Goal: Task Accomplishment & Management: Use online tool/utility

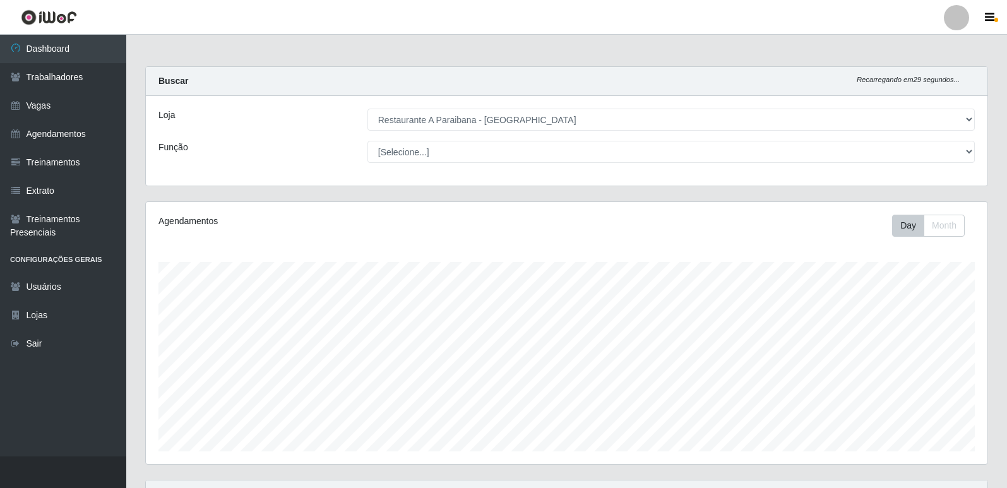
select select "342"
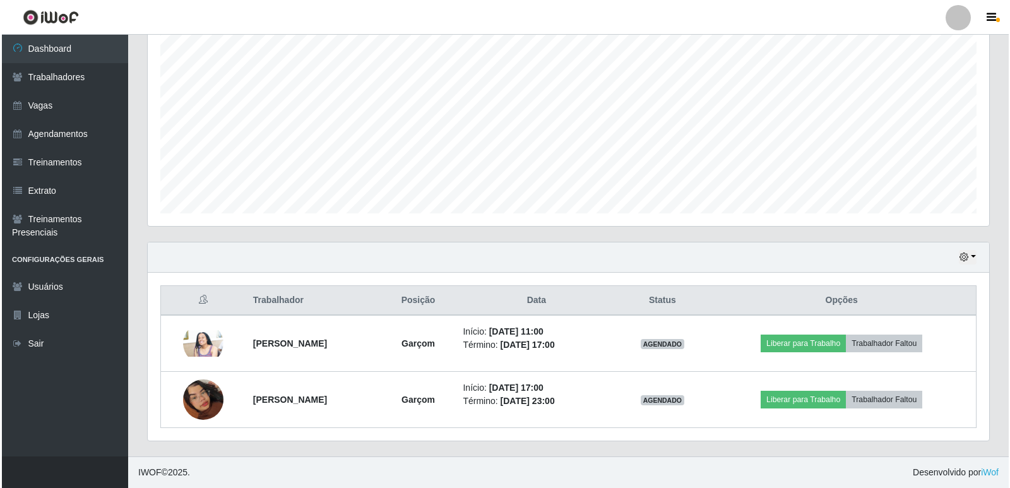
scroll to position [262, 842]
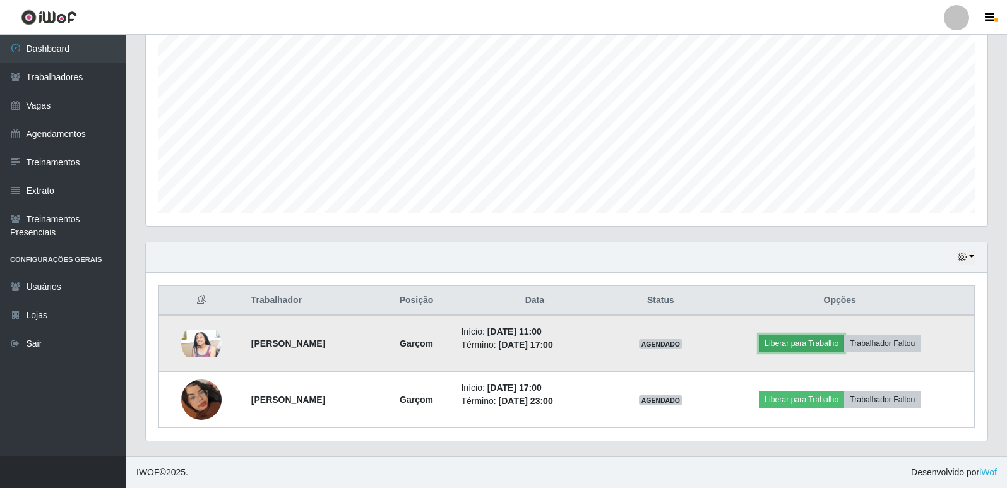
click at [830, 338] on button "Liberar para Trabalho" at bounding box center [801, 344] width 85 height 18
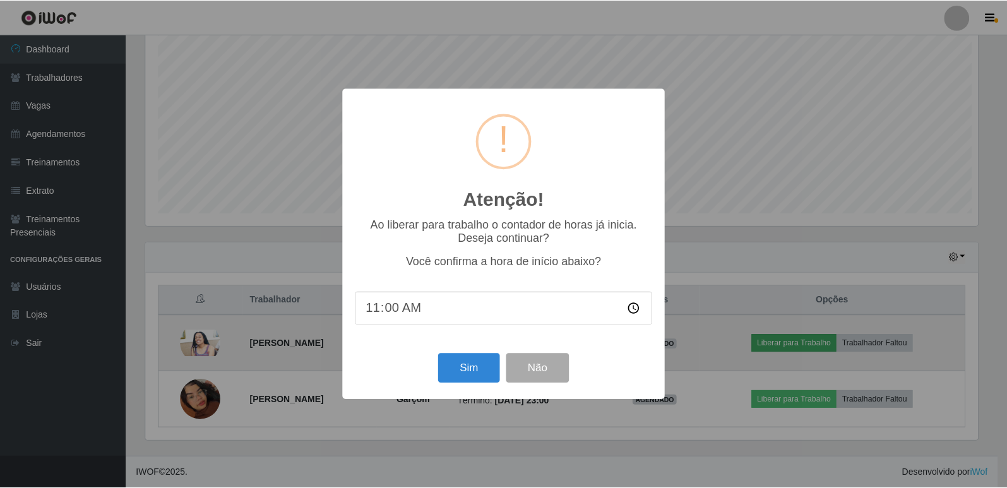
scroll to position [262, 835]
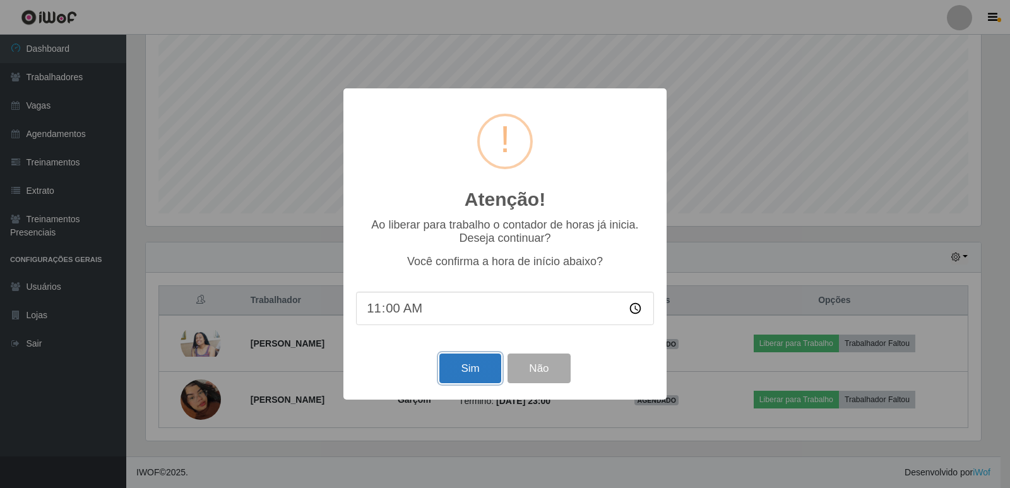
click at [455, 369] on button "Sim" at bounding box center [469, 369] width 61 height 30
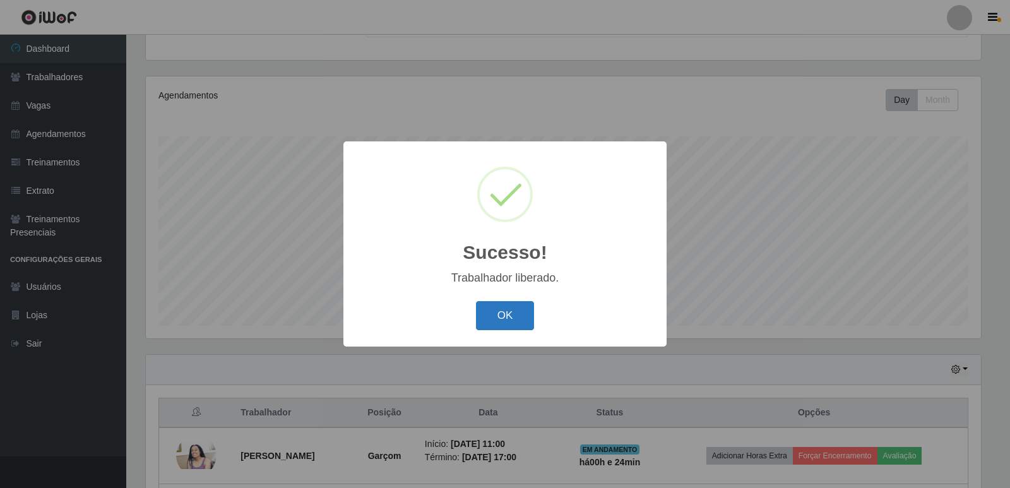
click at [498, 311] on button "OK" at bounding box center [505, 316] width 59 height 30
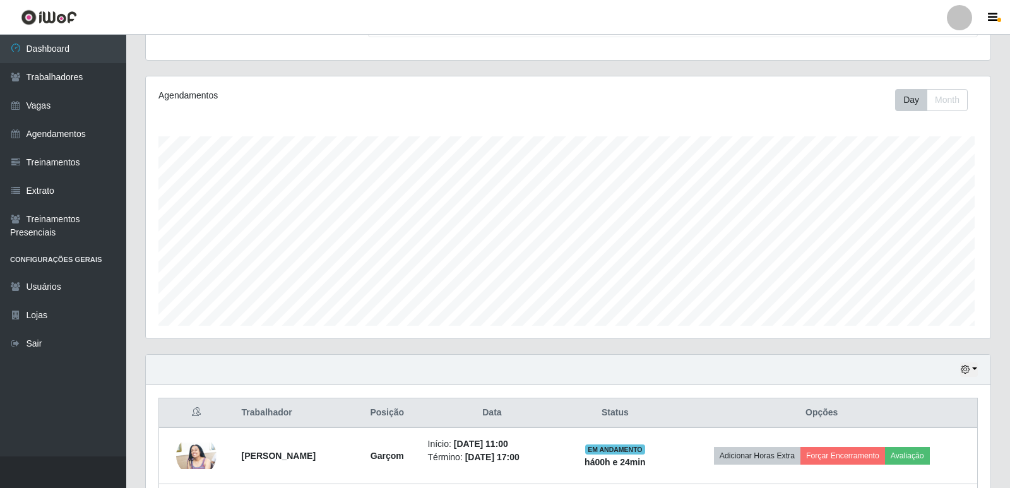
scroll to position [262, 842]
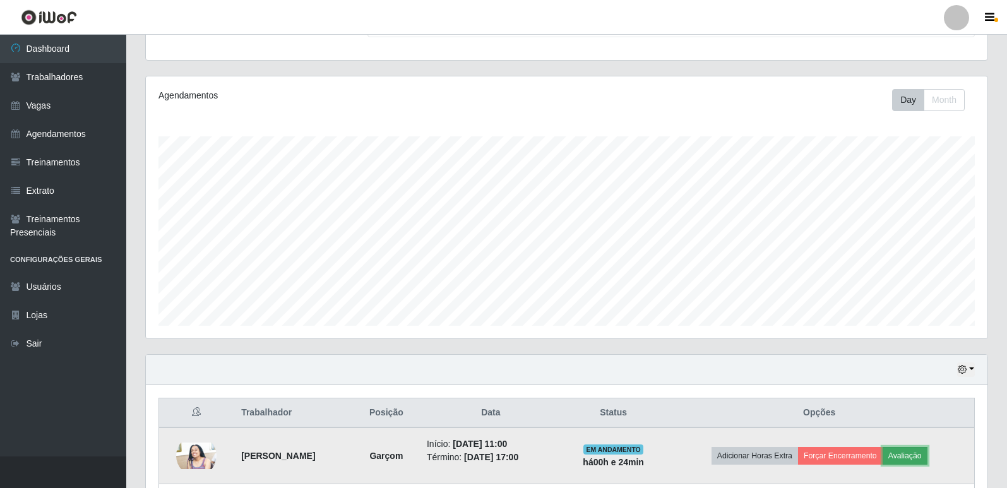
click at [925, 453] on button "Avaliação" at bounding box center [905, 456] width 45 height 18
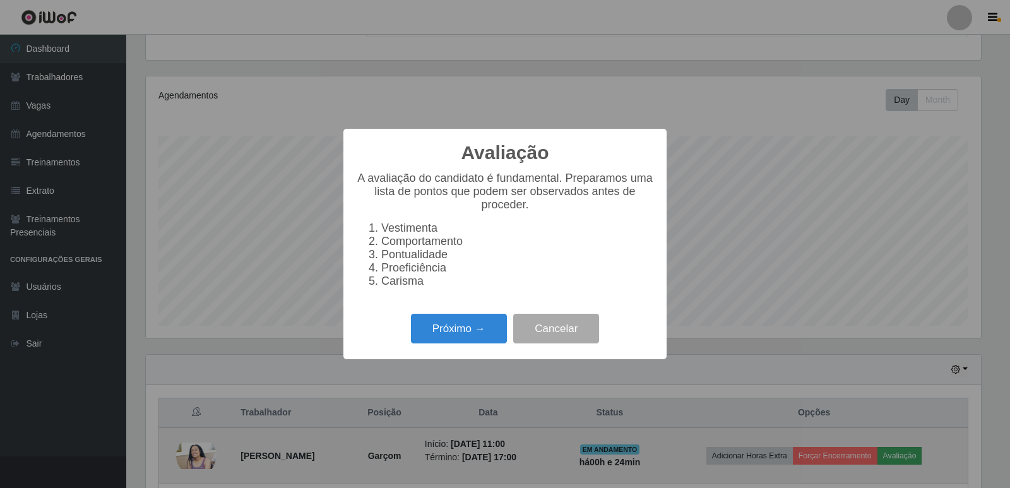
scroll to position [262, 835]
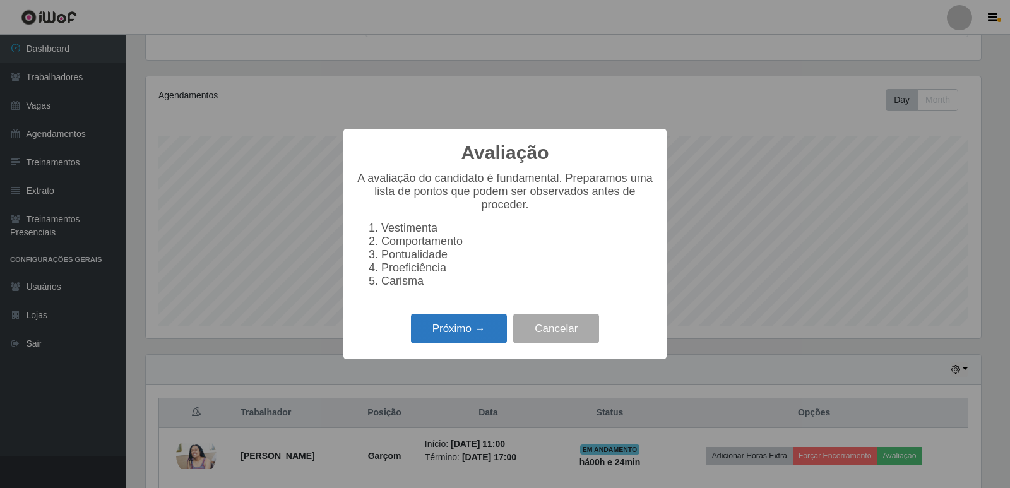
click at [468, 328] on button "Próximo →" at bounding box center [459, 329] width 96 height 30
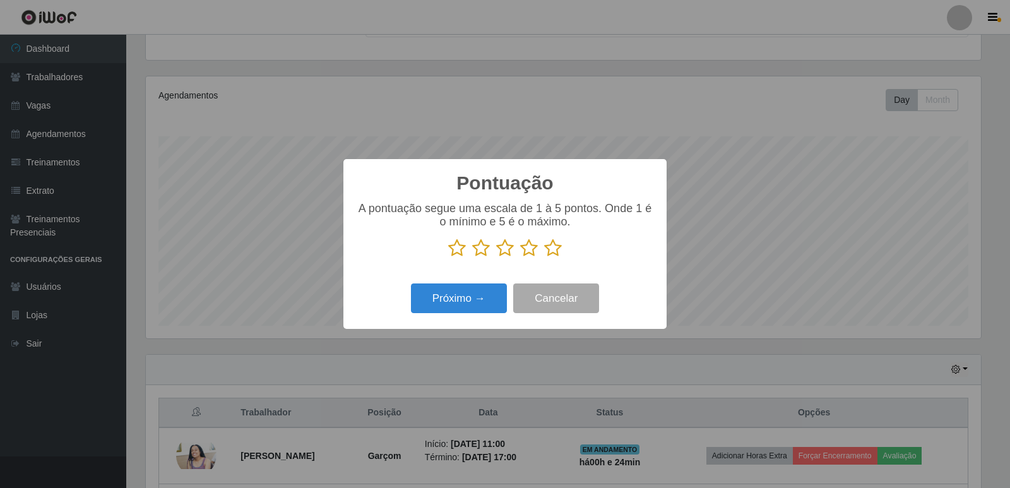
click at [552, 246] on icon at bounding box center [553, 248] width 18 height 19
click at [544, 258] on input "radio" at bounding box center [544, 258] width 0 height 0
click at [487, 294] on button "Próximo →" at bounding box center [459, 298] width 96 height 30
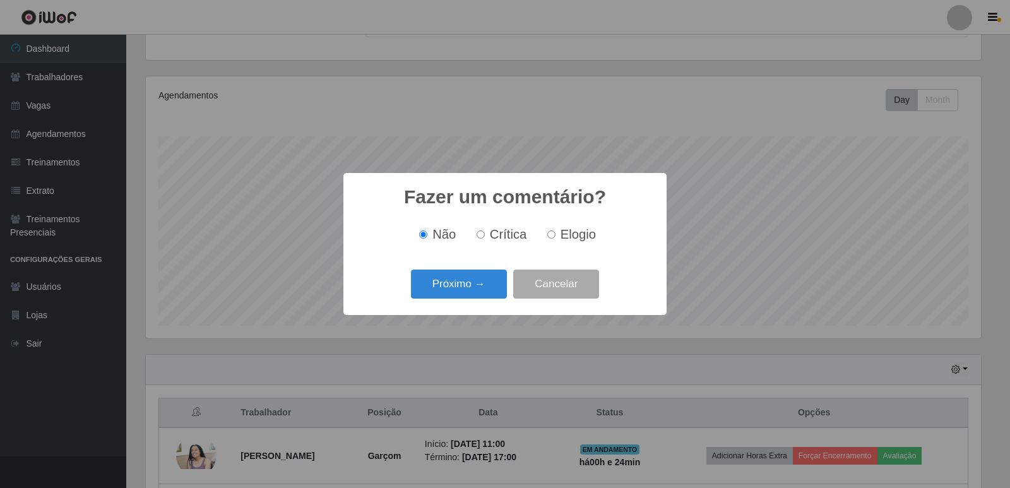
click at [487, 294] on button "Próximo →" at bounding box center [459, 285] width 96 height 30
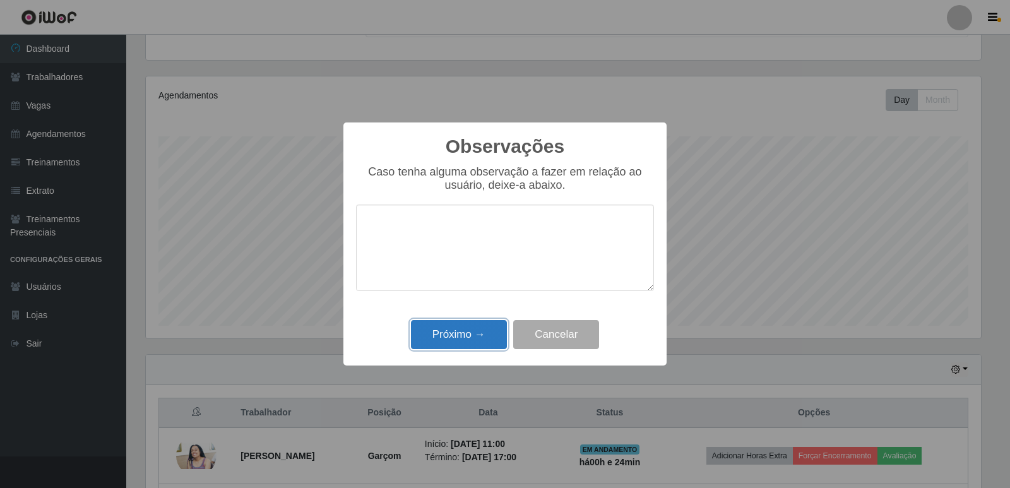
click at [482, 335] on button "Próximo →" at bounding box center [459, 335] width 96 height 30
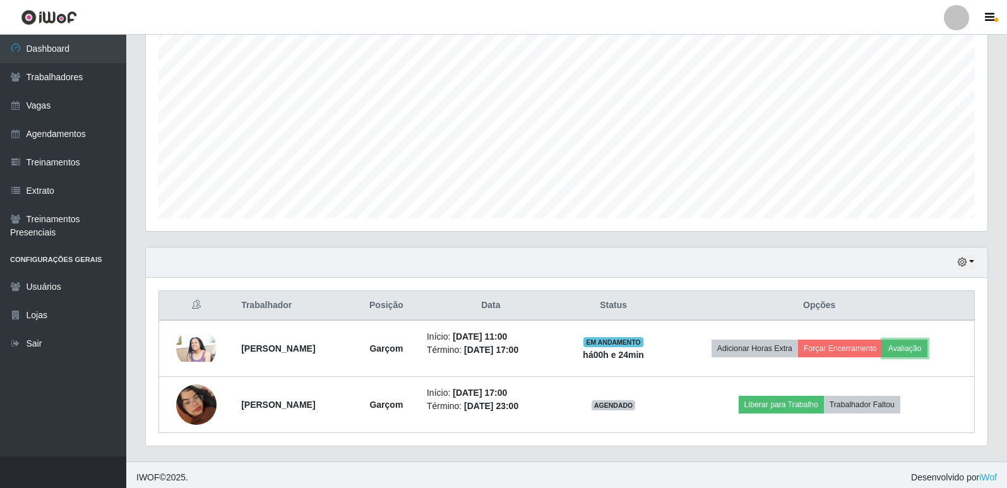
scroll to position [238, 0]
